Goal: Information Seeking & Learning: Learn about a topic

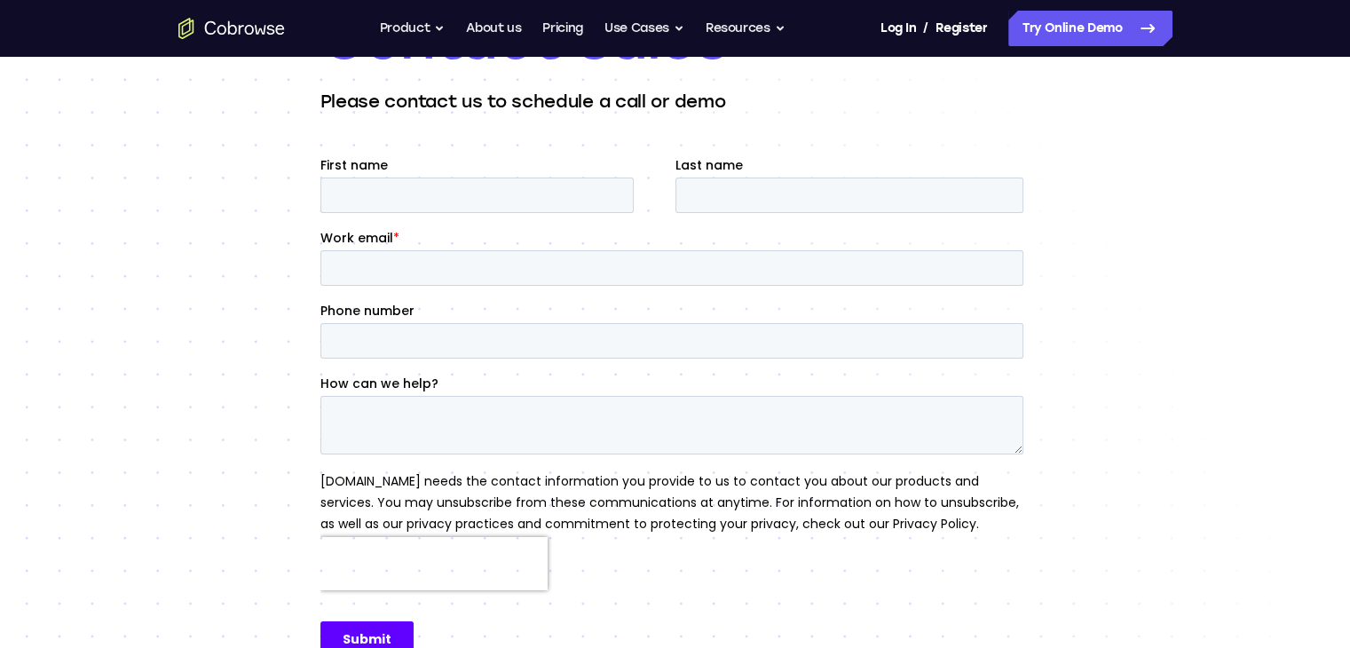
scroll to position [167, 0]
click at [1057, 32] on link "Try Online Demo" at bounding box center [1090, 28] width 164 height 35
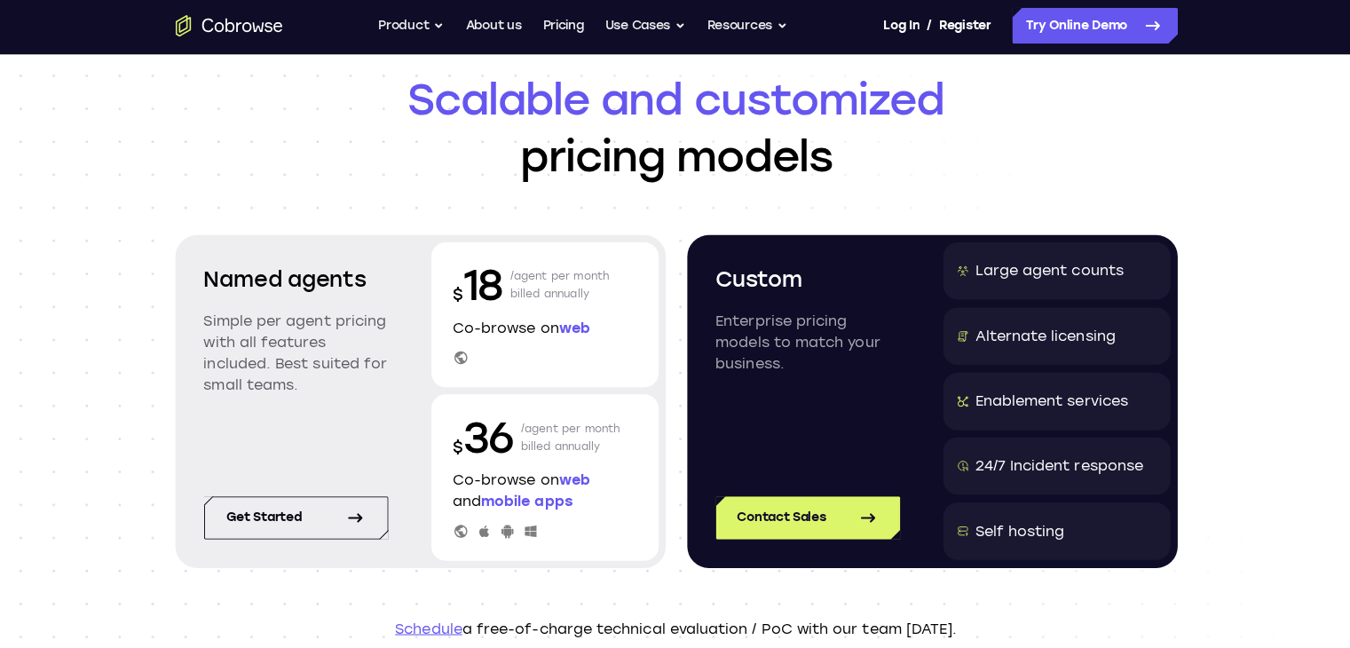
scroll to position [68, 0]
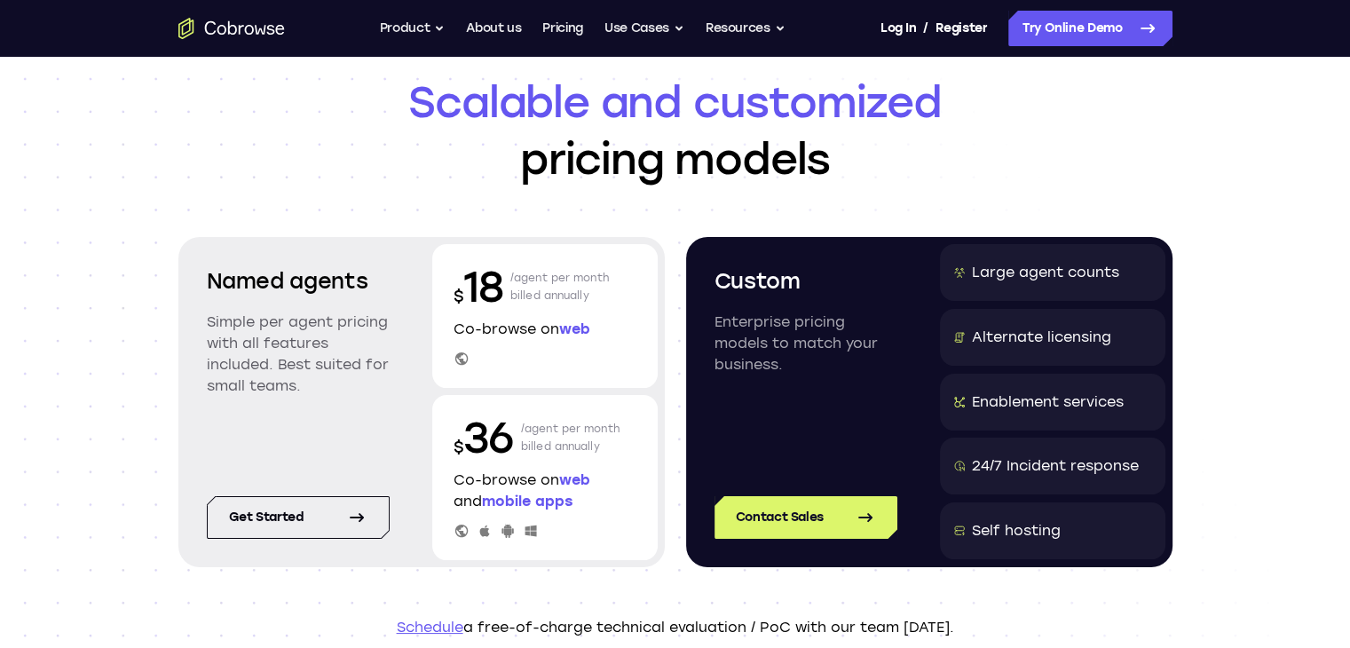
click at [490, 319] on p "Co-browse on web" at bounding box center [544, 329] width 183 height 21
click at [499, 272] on p "$ 18" at bounding box center [478, 286] width 50 height 57
click at [280, 354] on p "Simple per agent pricing with all features included. Best suited for small team…" at bounding box center [298, 353] width 183 height 85
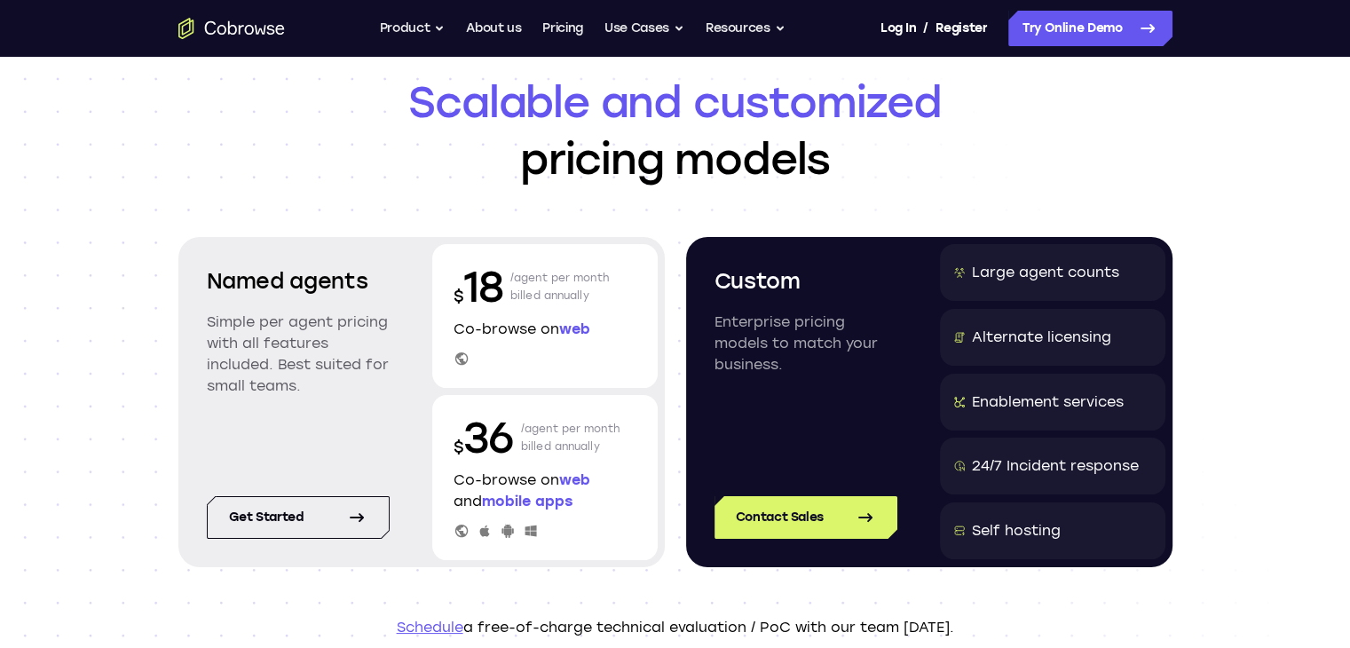
click at [767, 306] on div "Custom Enterprise pricing models to match your business." at bounding box center [805, 348] width 225 height 209
click at [327, 516] on link "Get started" at bounding box center [298, 517] width 183 height 43
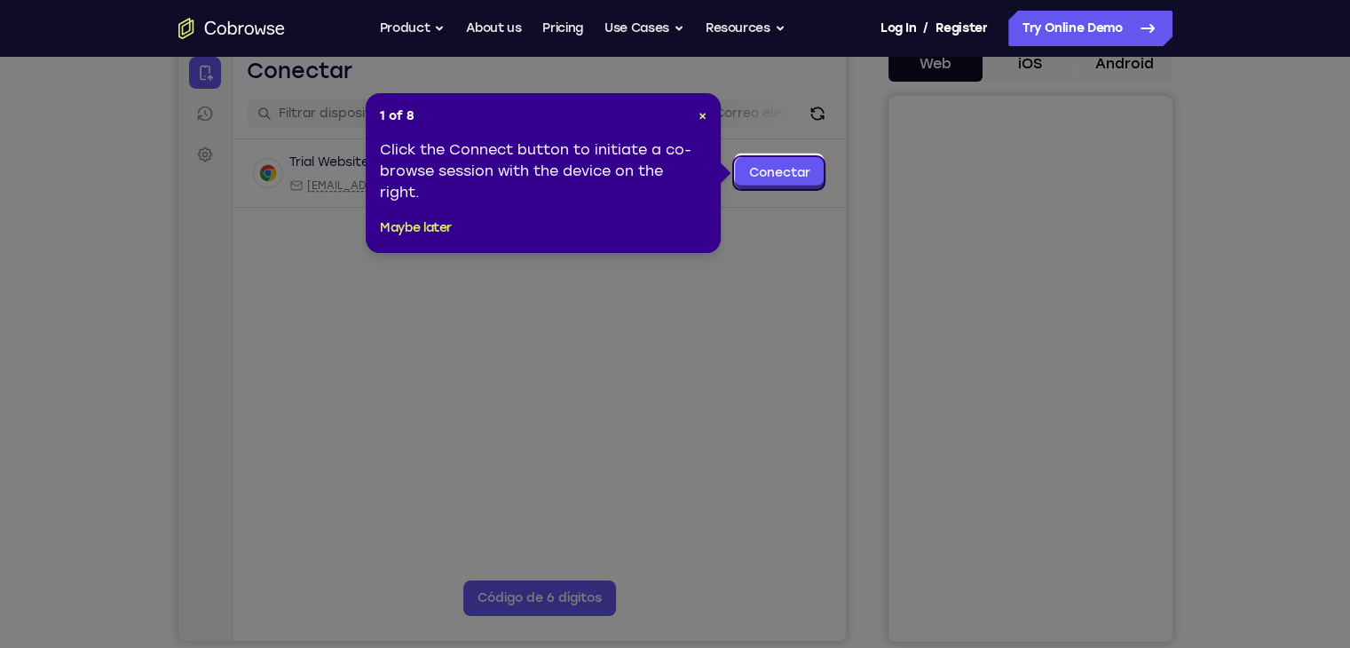
scroll to position [190, 0]
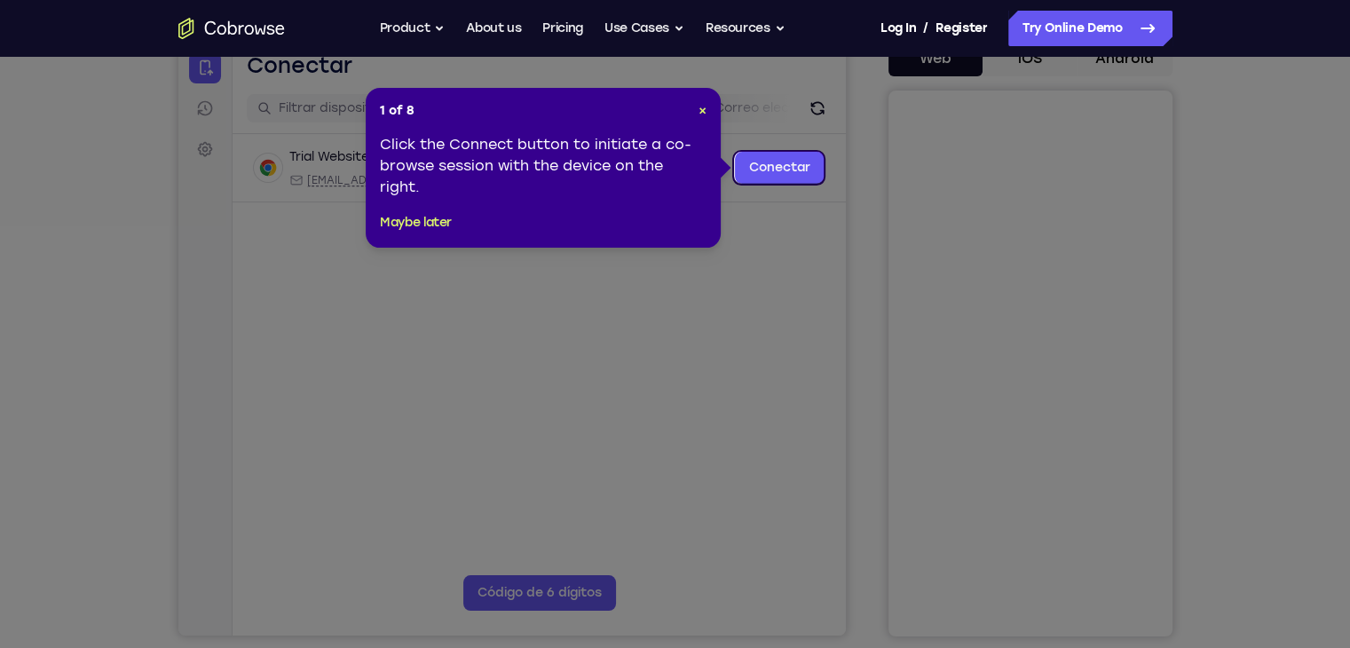
click at [696, 106] on header "1 of 8 ×" at bounding box center [543, 111] width 327 height 18
click at [705, 107] on span "×" at bounding box center [702, 110] width 8 height 15
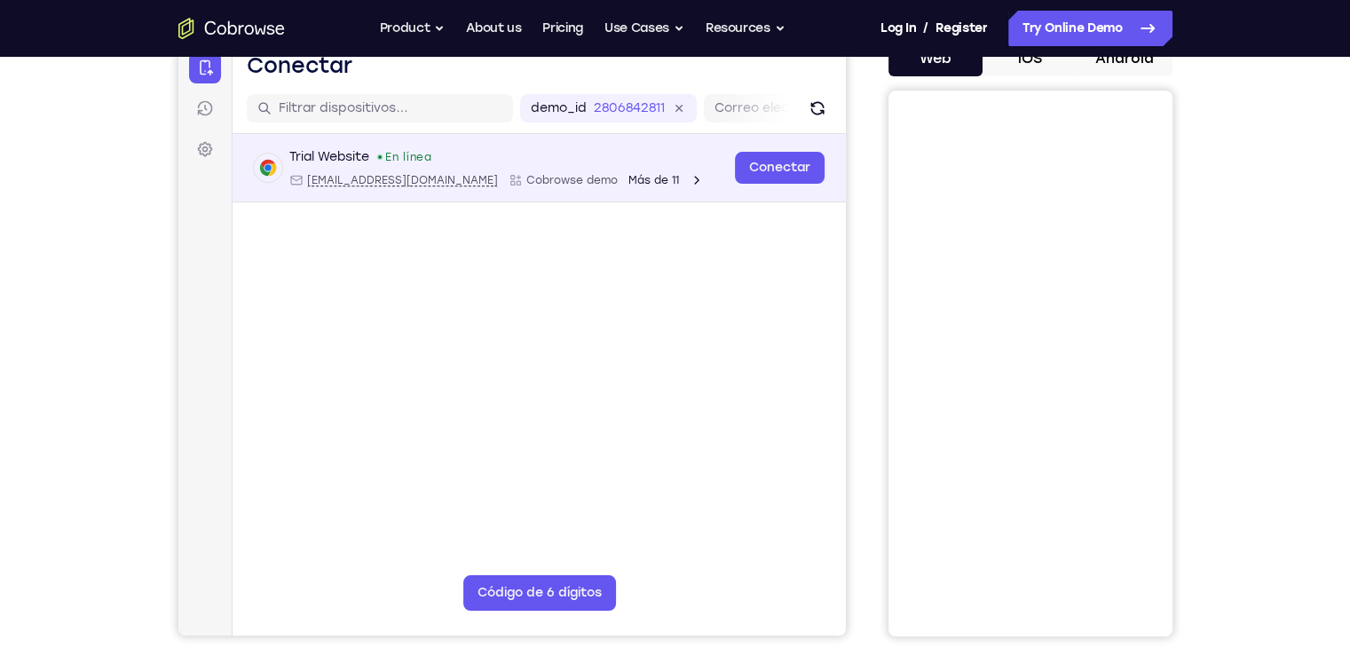
click at [627, 173] on span "Más de 11" at bounding box center [652, 180] width 51 height 14
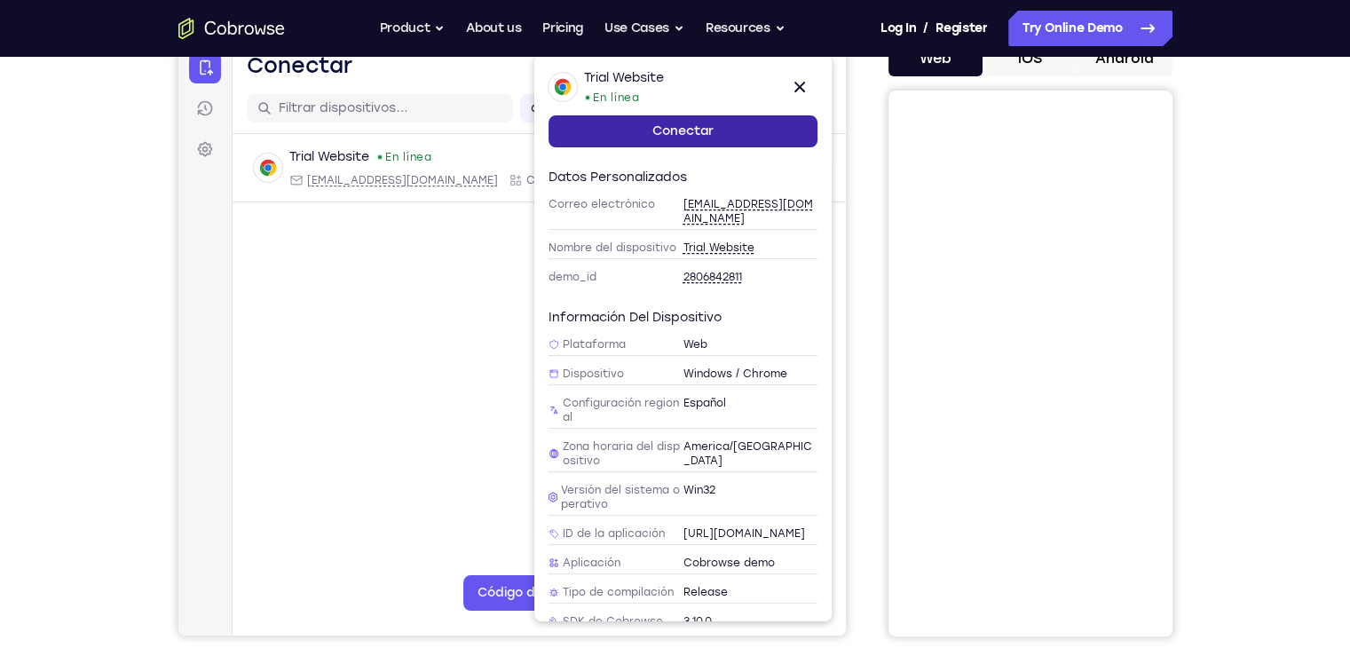
click at [701, 117] on link "Conectar" at bounding box center [682, 131] width 269 height 32
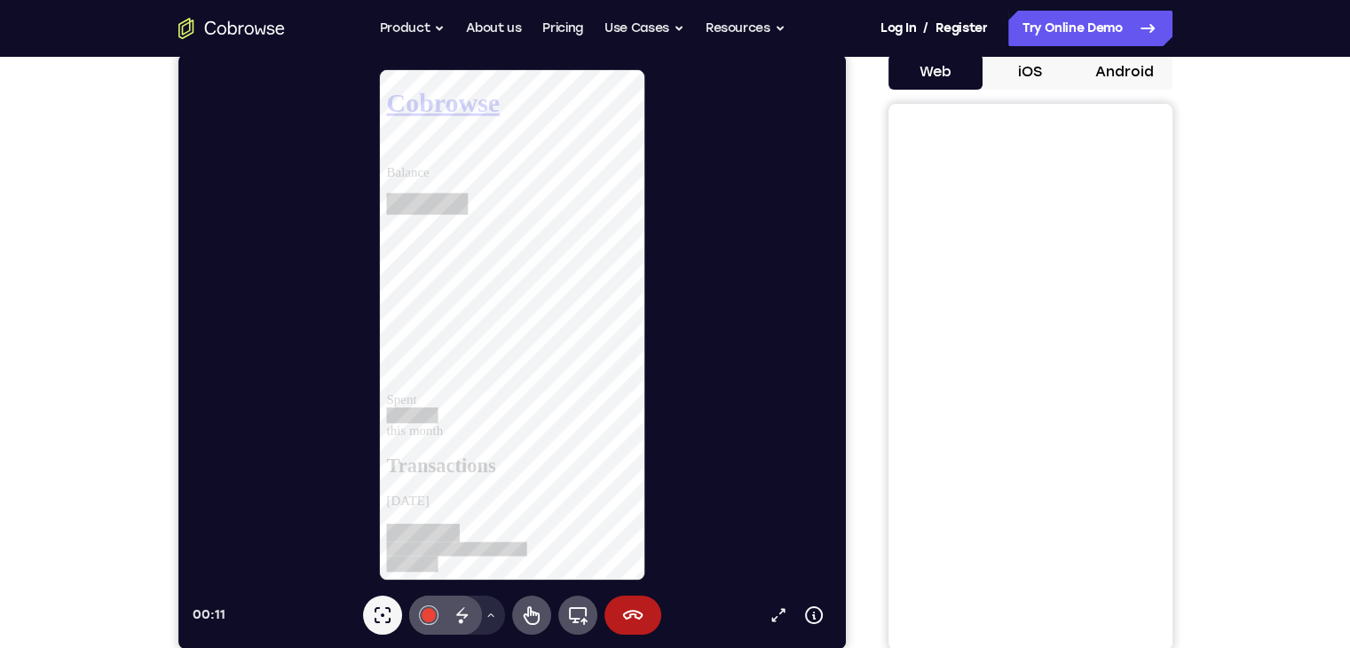
scroll to position [0, 0]
click at [439, 614] on button "#e94435" at bounding box center [427, 614] width 39 height 39
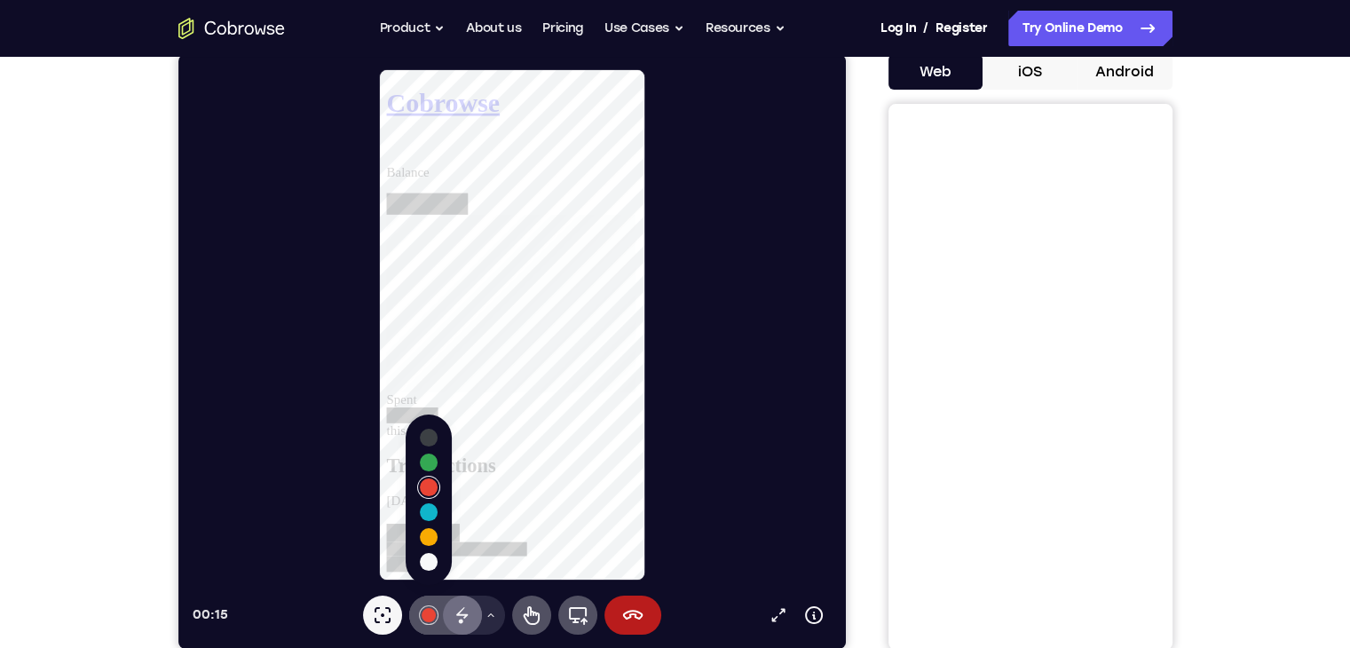
click at [458, 610] on icon at bounding box center [461, 614] width 21 height 21
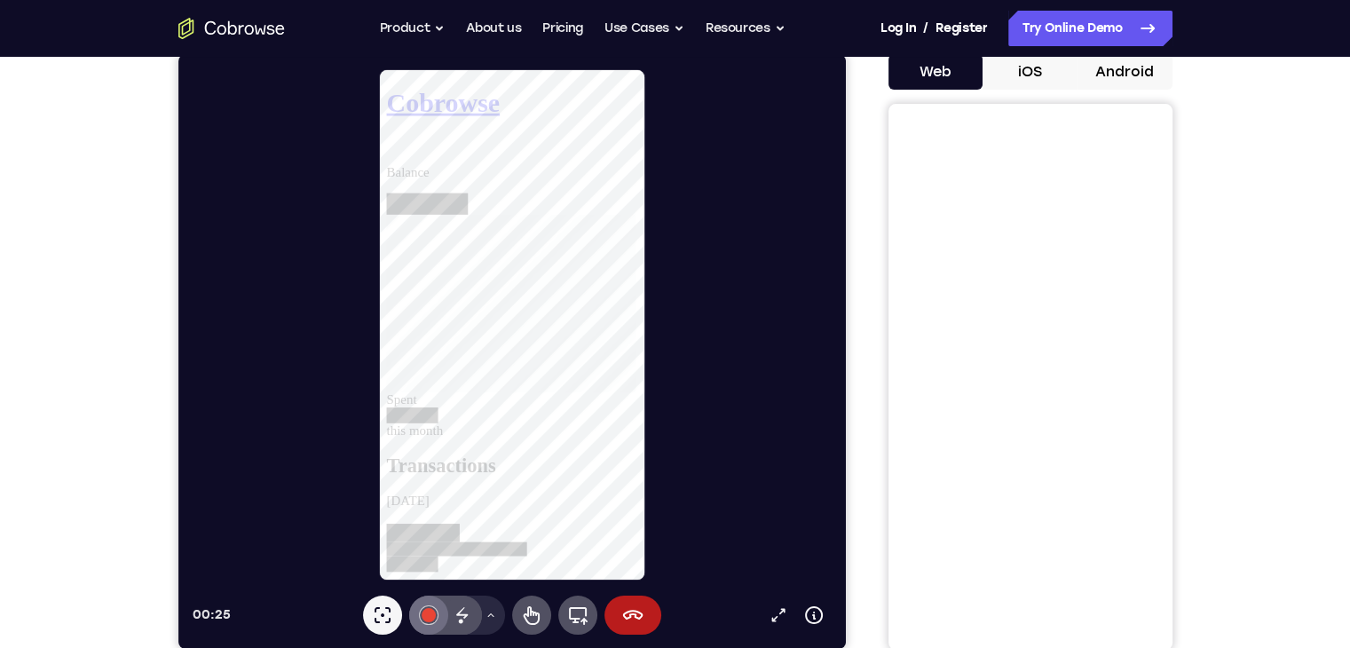
click at [428, 614] on div at bounding box center [428, 615] width 14 height 14
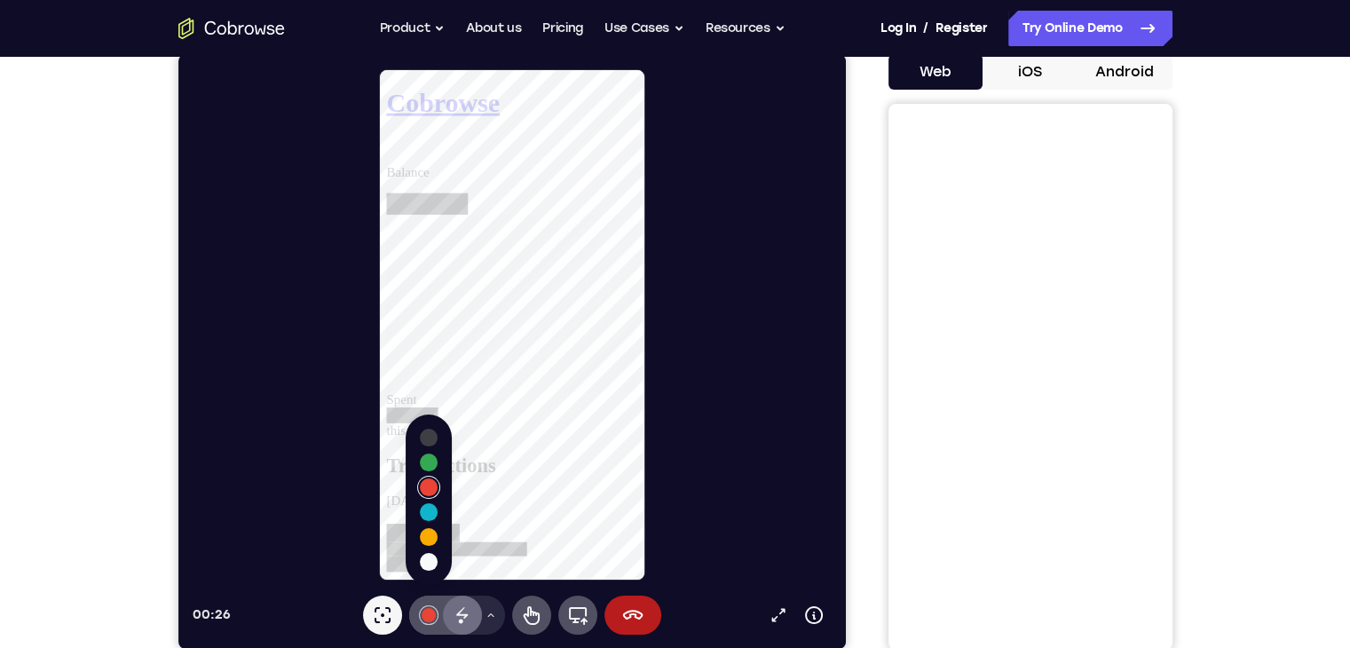
click at [463, 616] on icon at bounding box center [461, 613] width 12 height 12
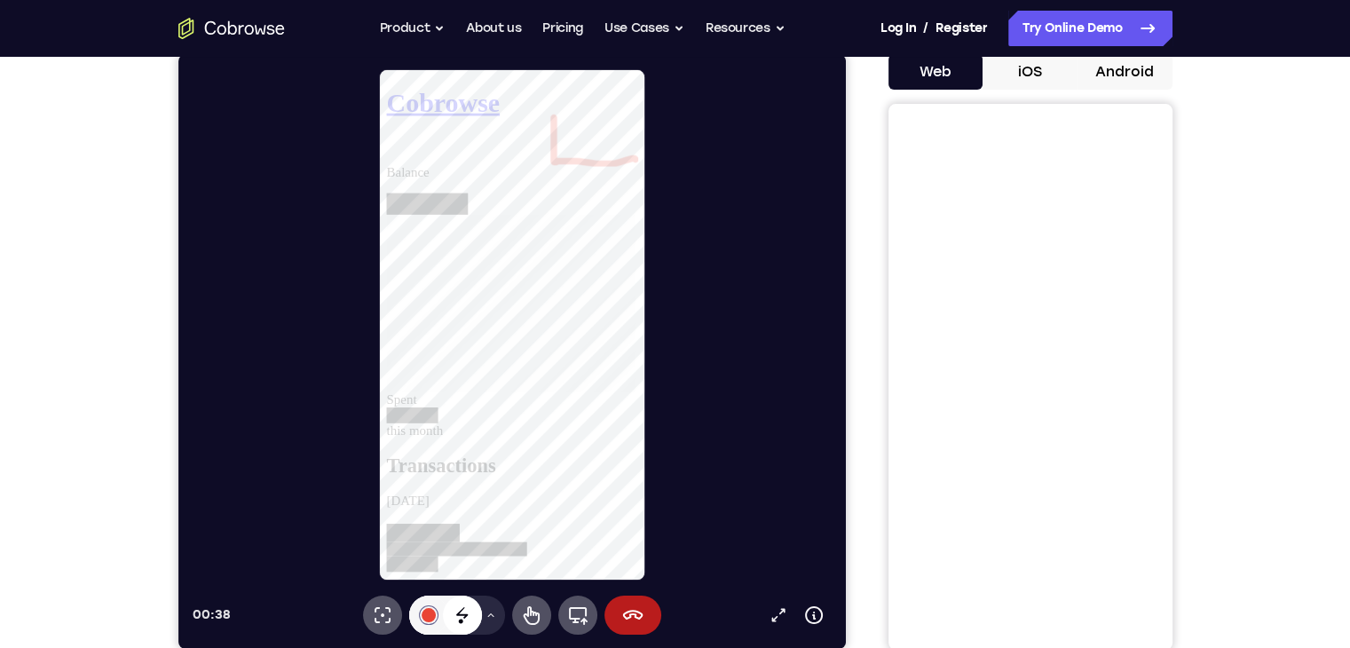
scroll to position [227, 0]
click at [451, 614] on icon at bounding box center [461, 614] width 21 height 21
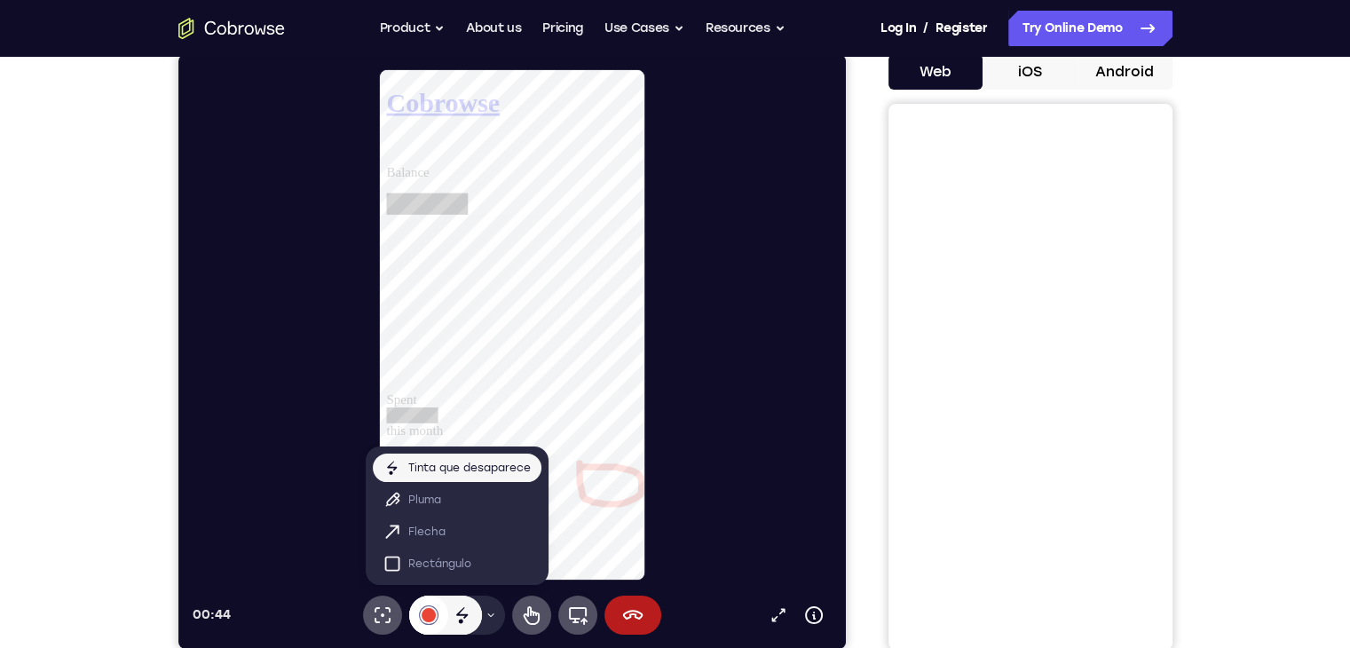
click at [428, 625] on button "#e94435" at bounding box center [427, 614] width 39 height 39
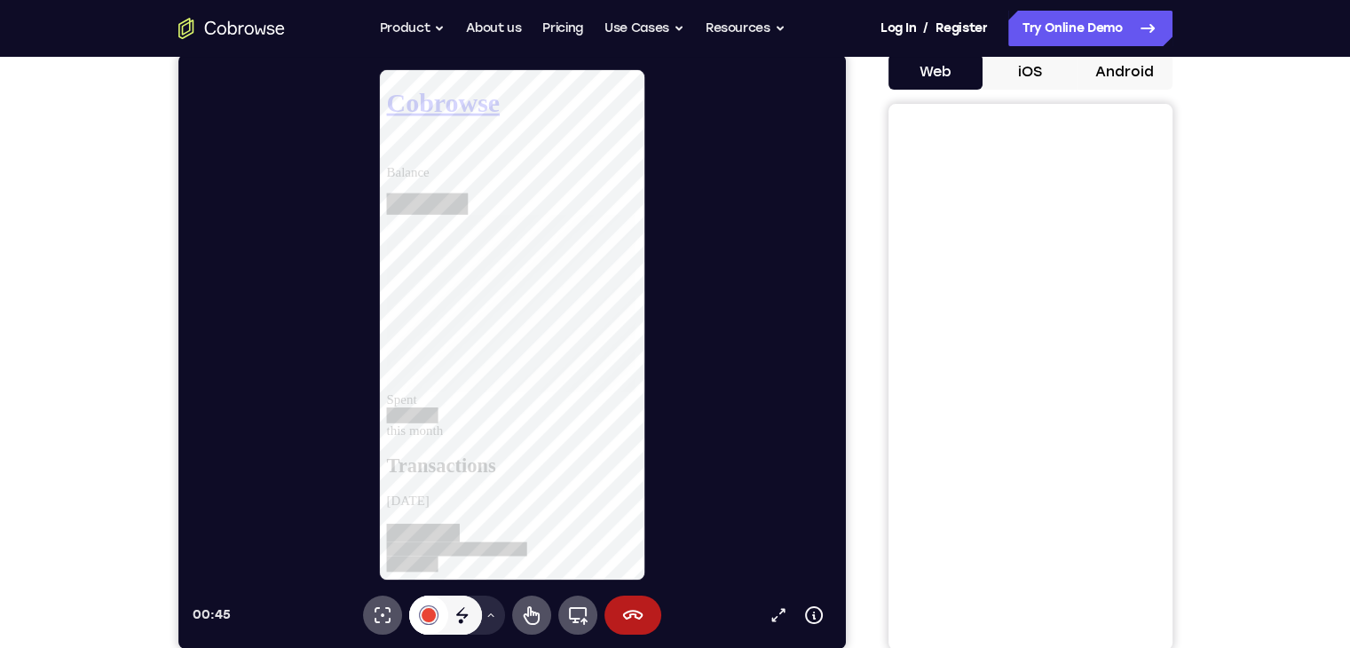
click at [428, 625] on button "#e94435" at bounding box center [427, 614] width 39 height 39
click at [372, 618] on icon at bounding box center [381, 614] width 21 height 21
click at [528, 616] on icon at bounding box center [530, 614] width 21 height 21
click at [611, 170] on div "Balance" at bounding box center [521, 196] width 270 height 53
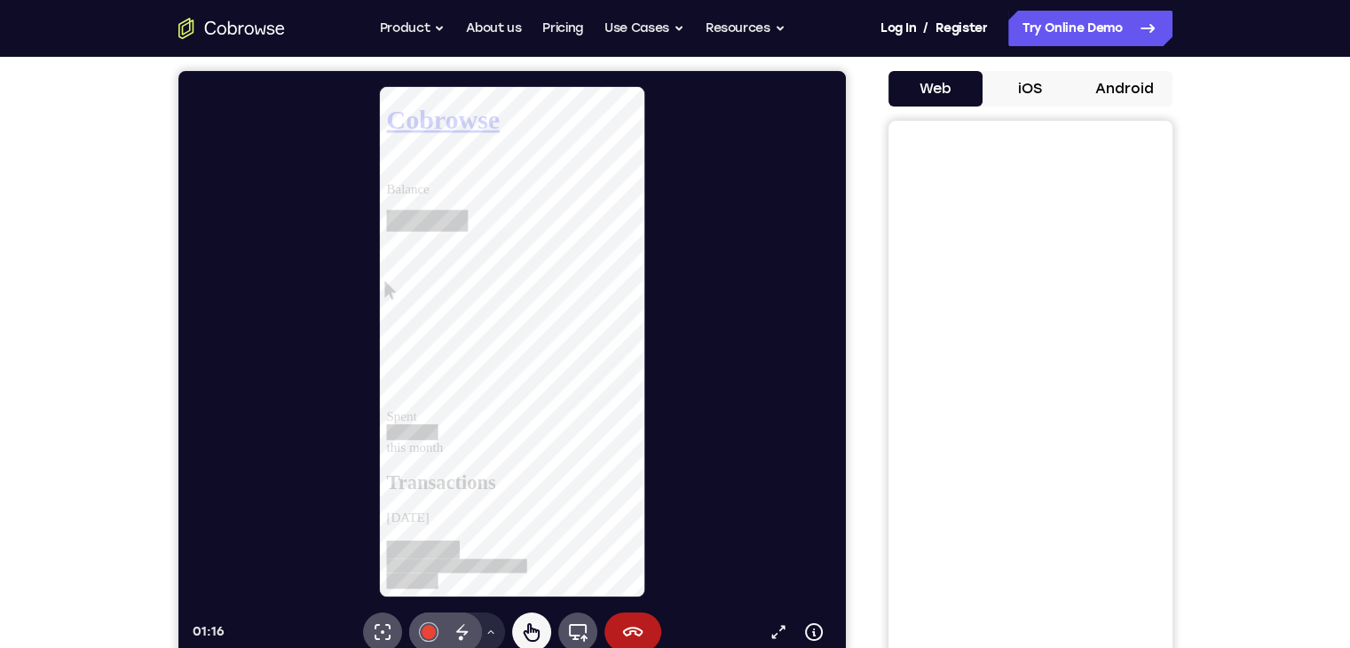
scroll to position [355, 0]
click at [605, 187] on div "Balance" at bounding box center [521, 213] width 270 height 53
click at [527, 187] on p "Balance" at bounding box center [521, 195] width 270 height 16
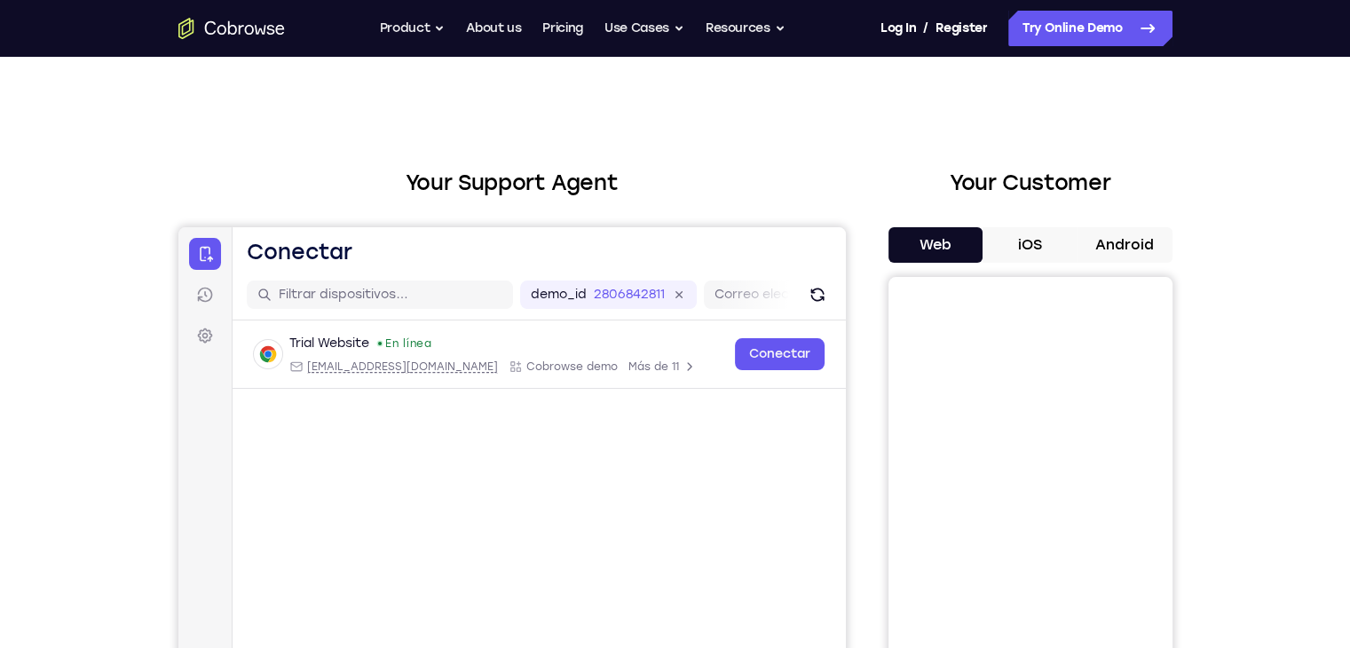
scroll to position [0, 0]
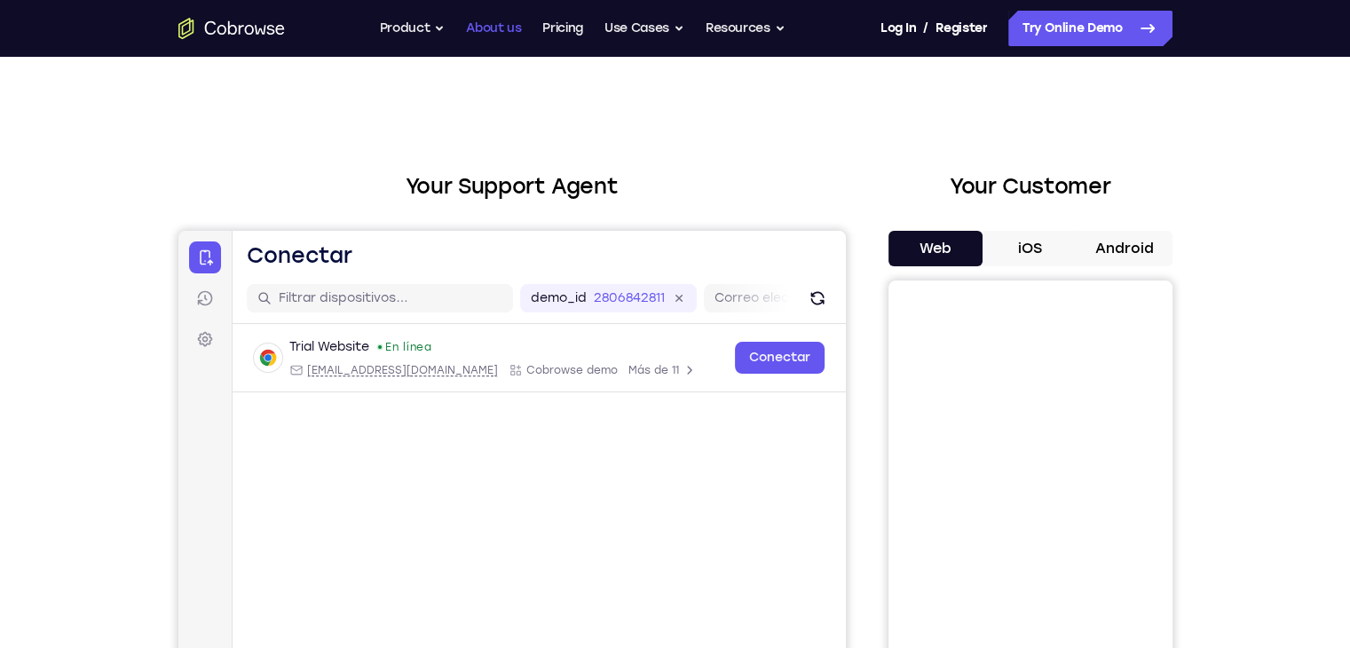
click at [472, 31] on link "About us" at bounding box center [493, 28] width 55 height 35
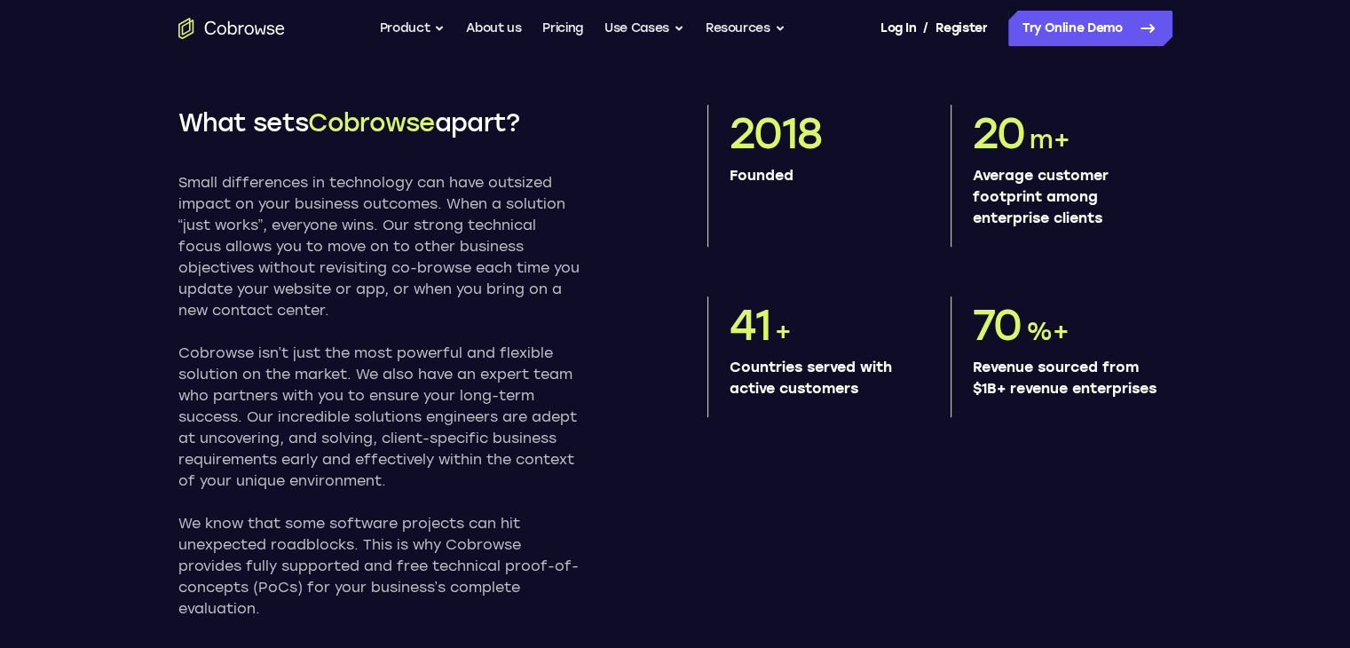
scroll to position [818, 0]
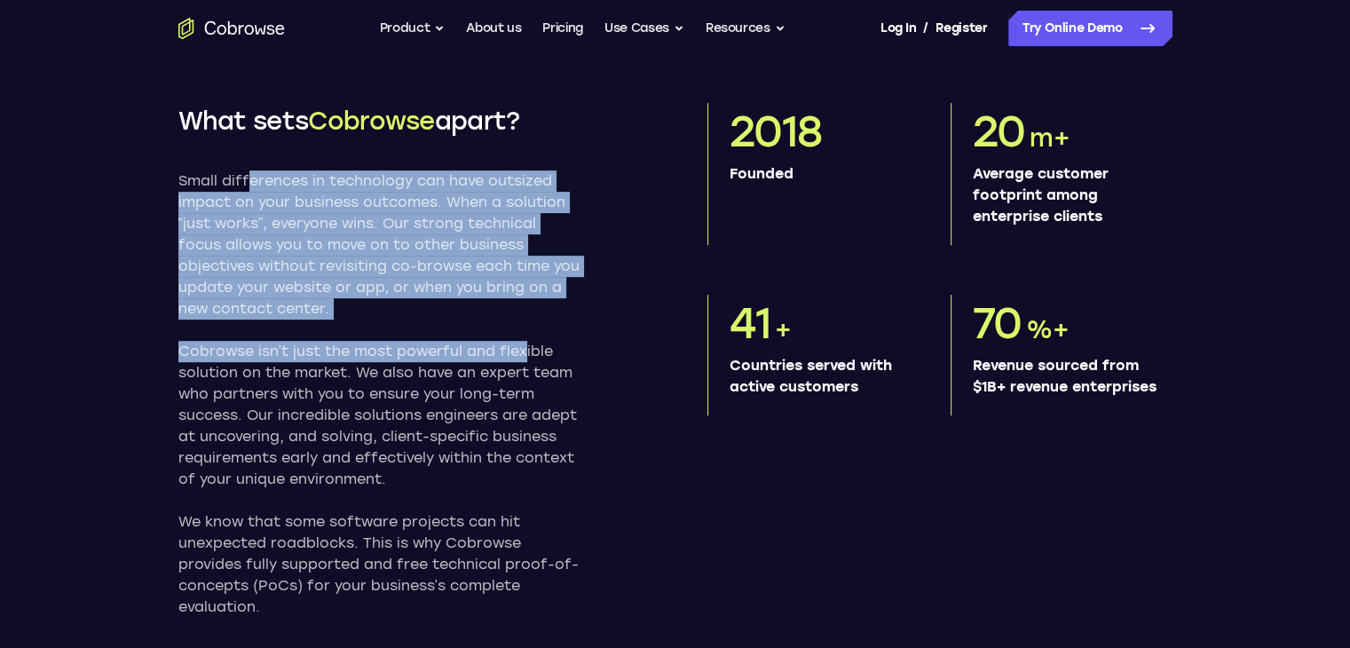
drag, startPoint x: 246, startPoint y: 206, endPoint x: 524, endPoint y: 366, distance: 321.6
click at [524, 366] on div "Small differences in technology can have outsized impact on your business outco…" at bounding box center [378, 393] width 401 height 447
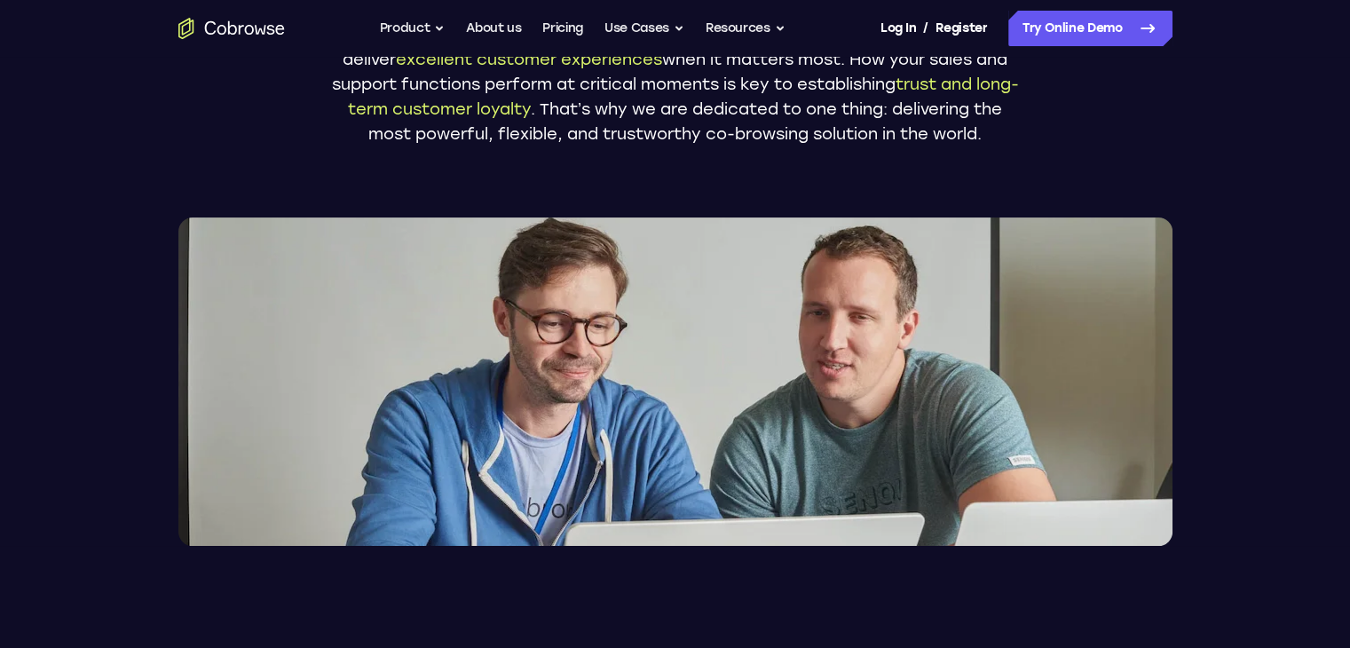
scroll to position [0, 0]
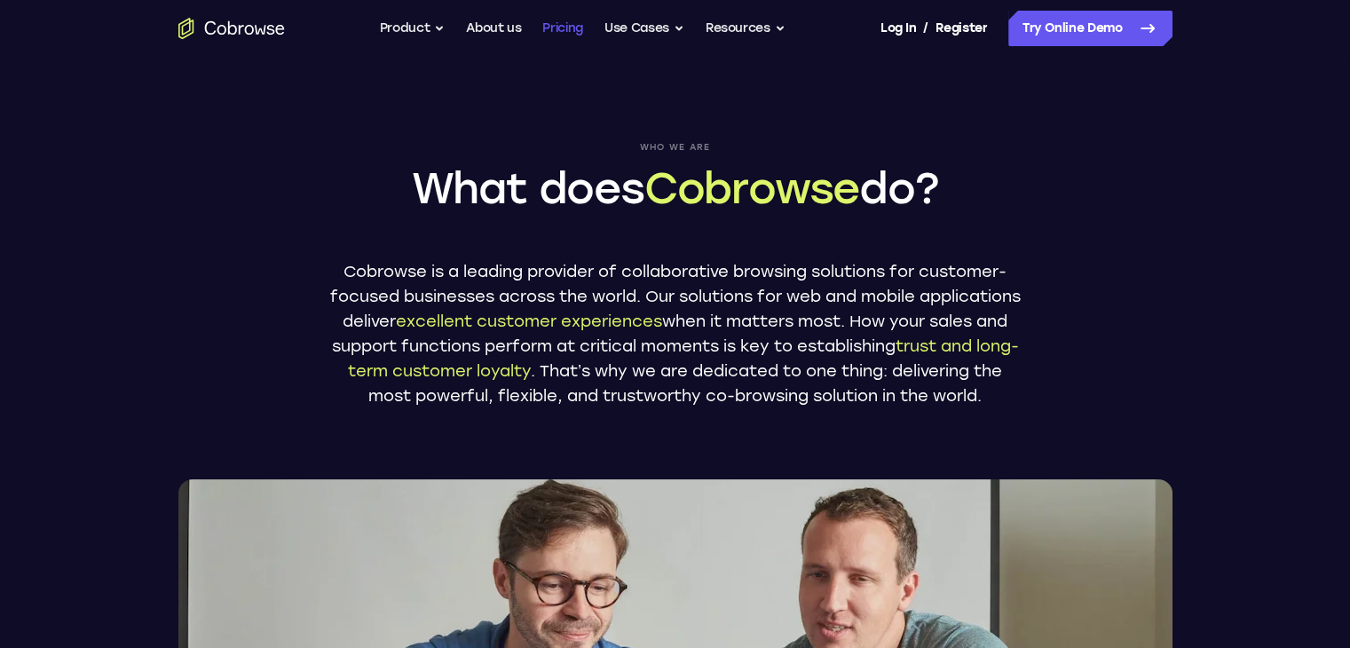
click at [557, 14] on link "Pricing" at bounding box center [562, 28] width 41 height 35
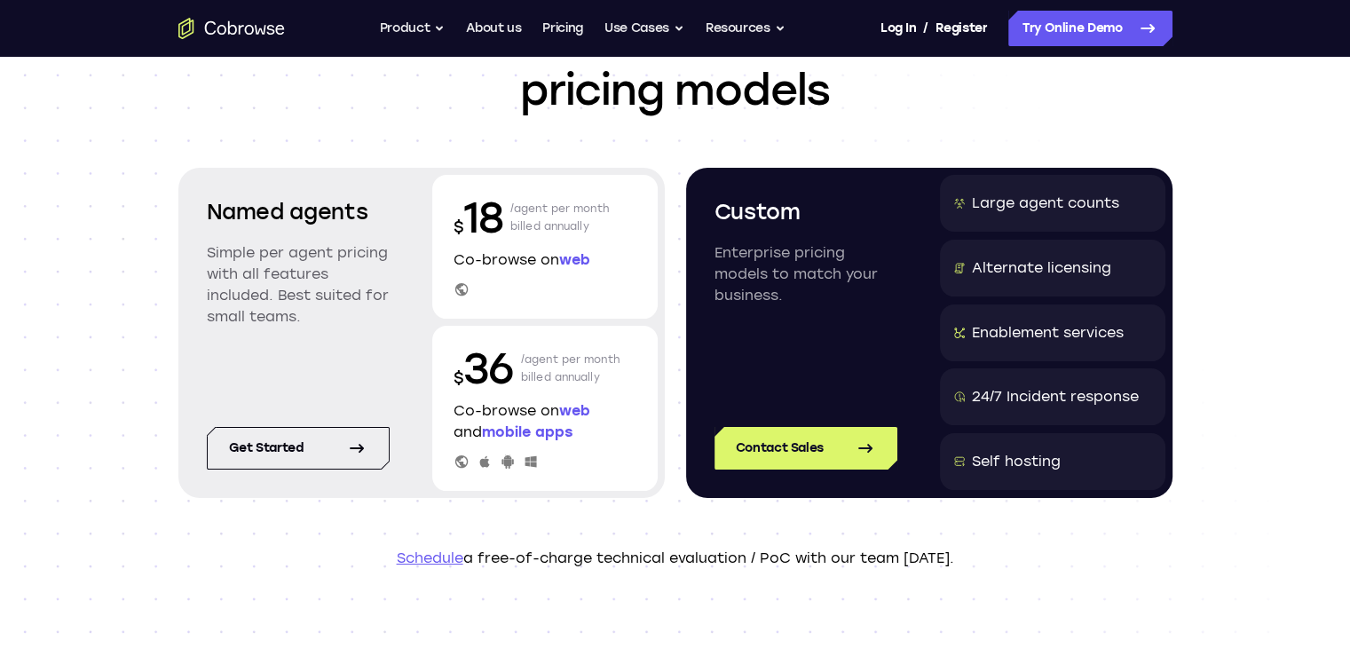
scroll to position [133, 0]
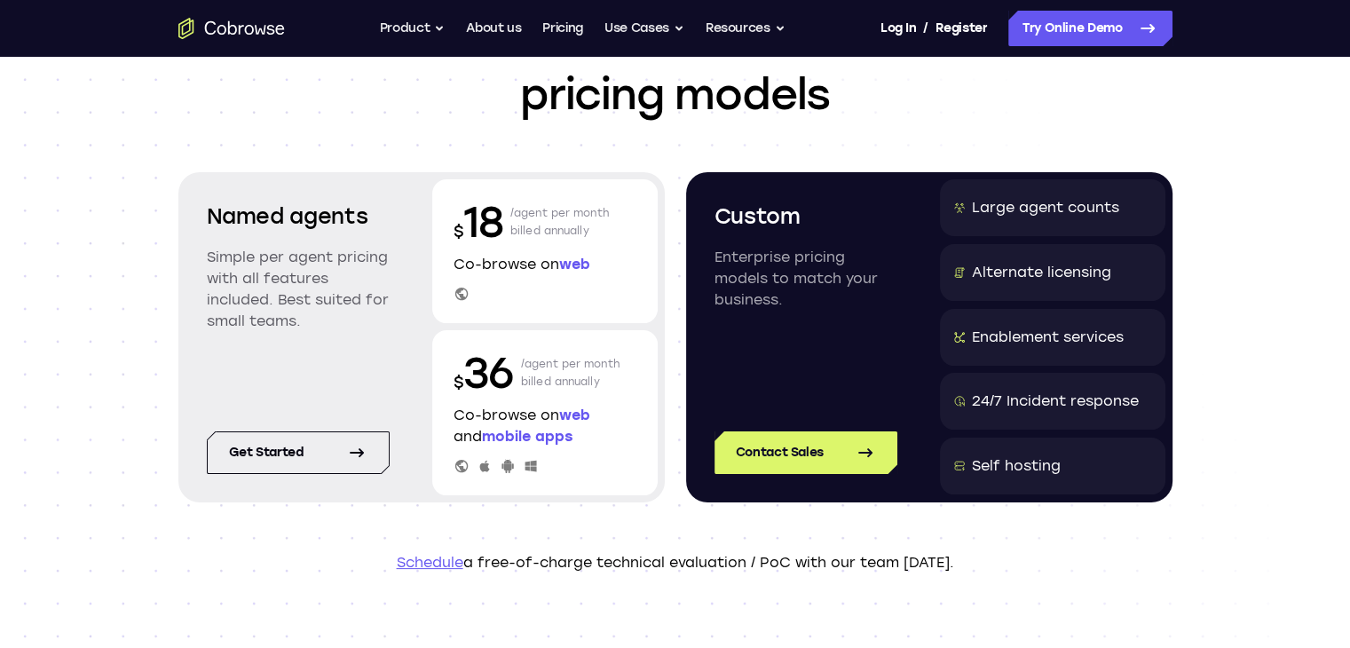
click at [1019, 466] on div "Self hosting" at bounding box center [1016, 465] width 89 height 21
copy header "Self hosting"
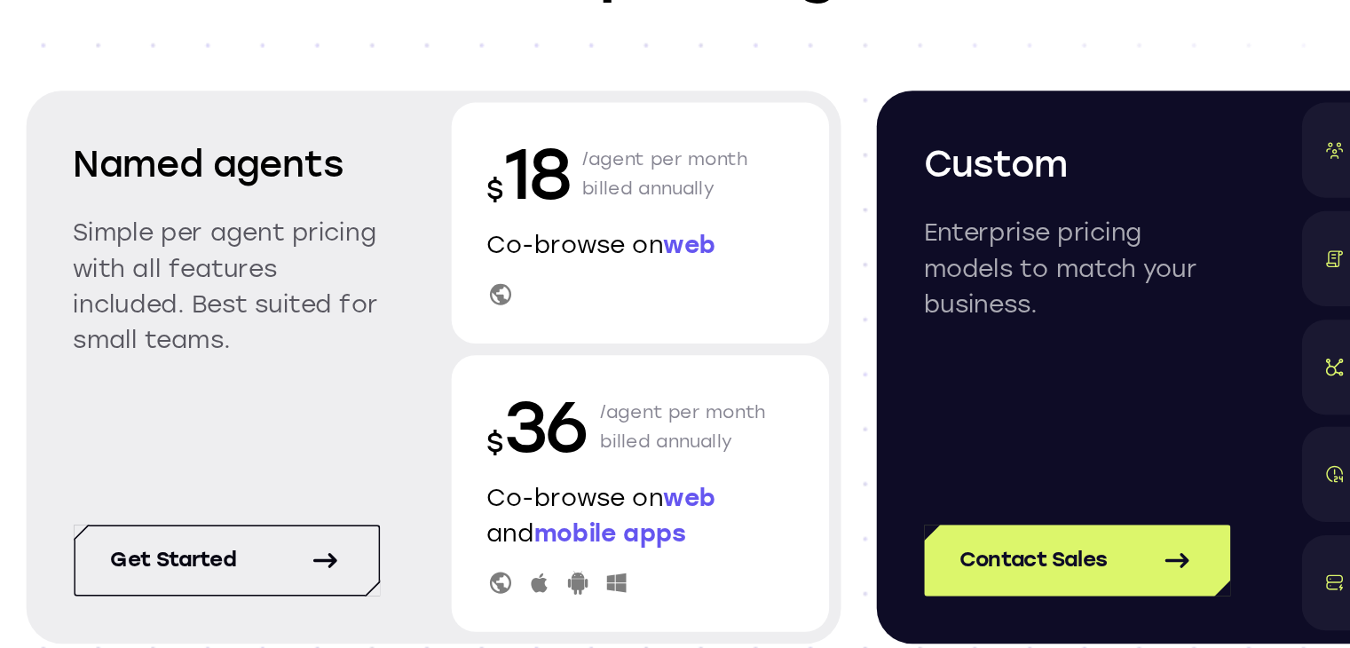
click at [576, 259] on span "web" at bounding box center [574, 264] width 31 height 17
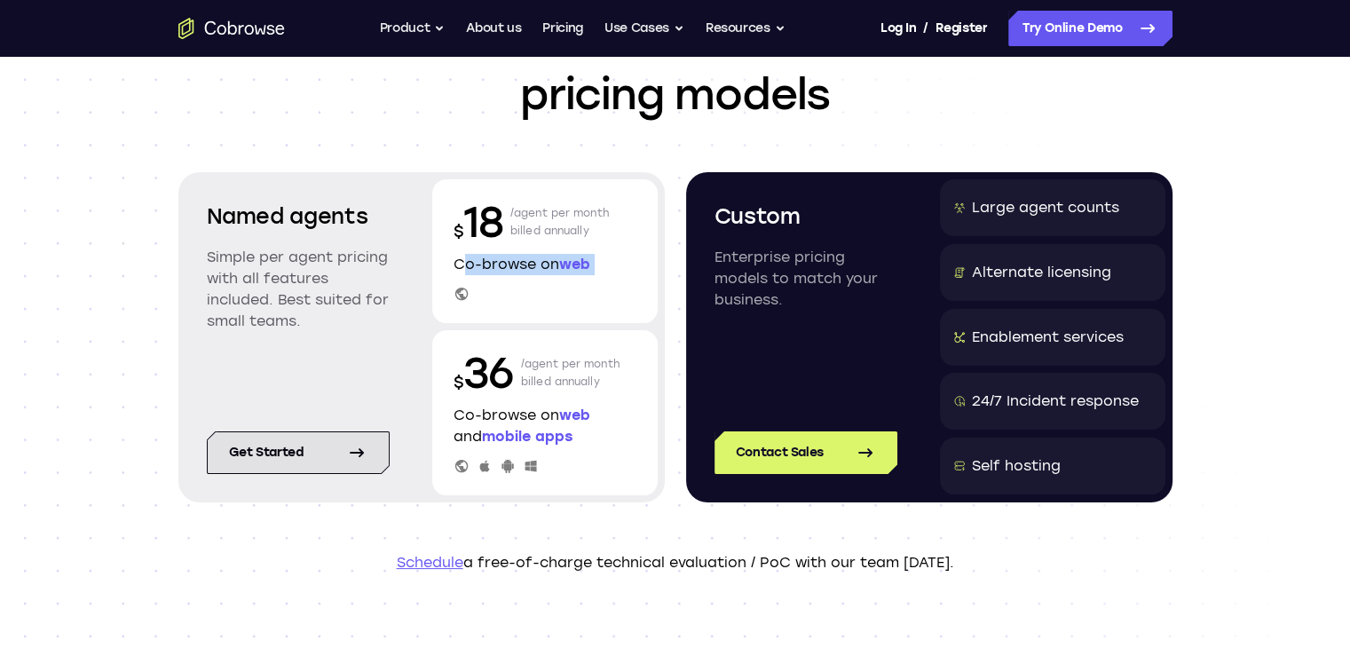
click at [232, 467] on link "Get started" at bounding box center [298, 452] width 183 height 43
click at [596, 286] on div at bounding box center [544, 294] width 183 height 16
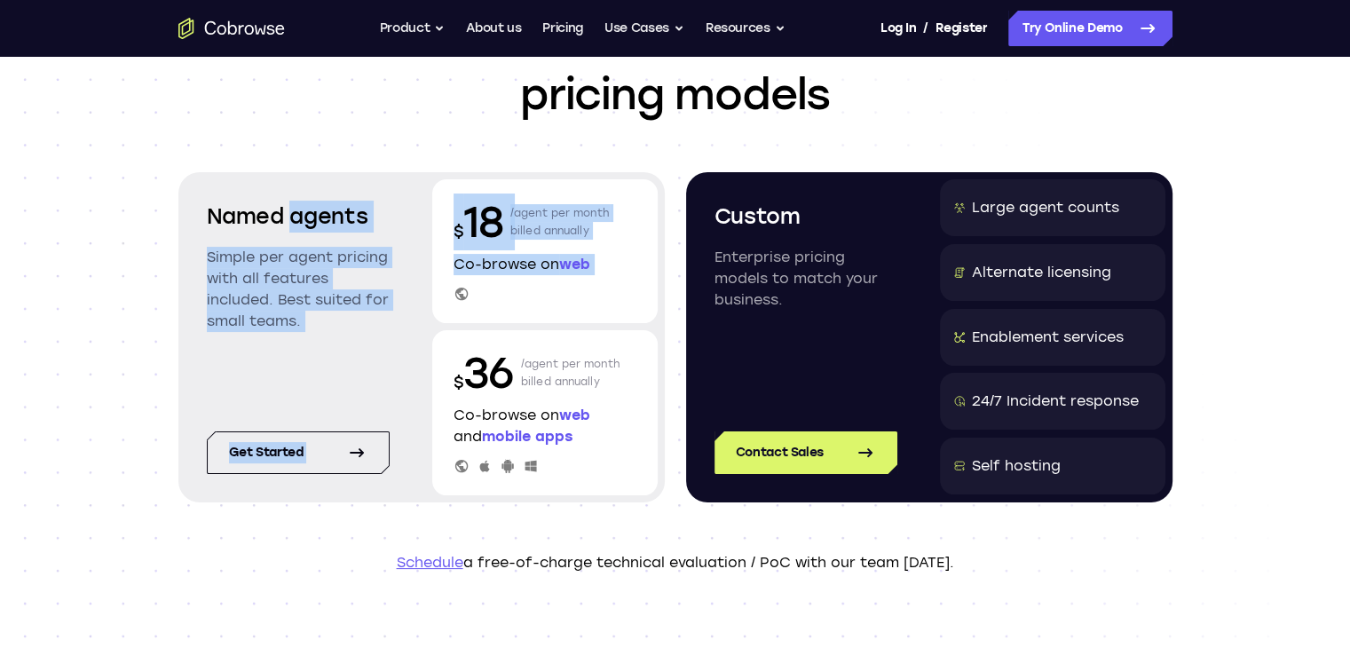
drag, startPoint x: 596, startPoint y: 285, endPoint x: 295, endPoint y: 197, distance: 314.2
click at [295, 197] on div "Named agents Simple per agent pricing with all features included. Best suited f…" at bounding box center [421, 337] width 486 height 330
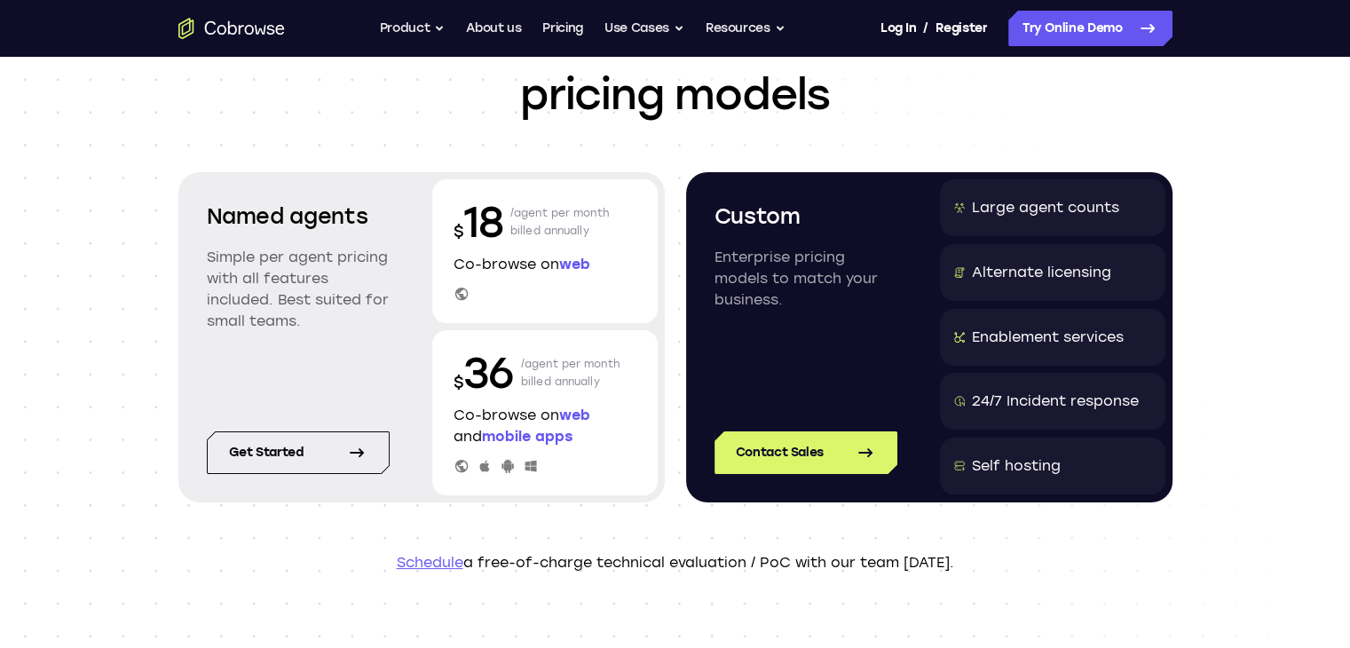
click at [187, 220] on div "Named agents Simple per agent pricing with all features included. Best suited f…" at bounding box center [297, 279] width 225 height 201
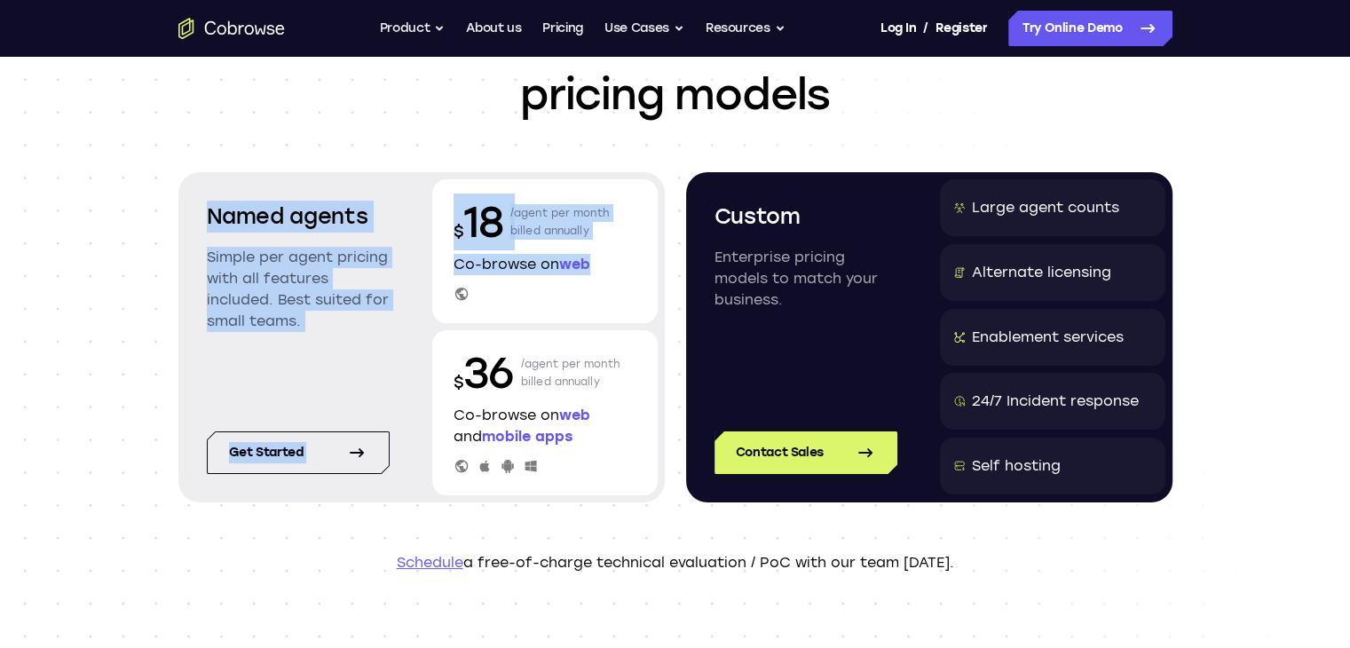
drag, startPoint x: 187, startPoint y: 220, endPoint x: 601, endPoint y: 275, distance: 417.2
click at [601, 275] on div "Named agents Simple per agent pricing with all features included. Best suited f…" at bounding box center [421, 337] width 486 height 330
